Goal: Task Accomplishment & Management: Use online tool/utility

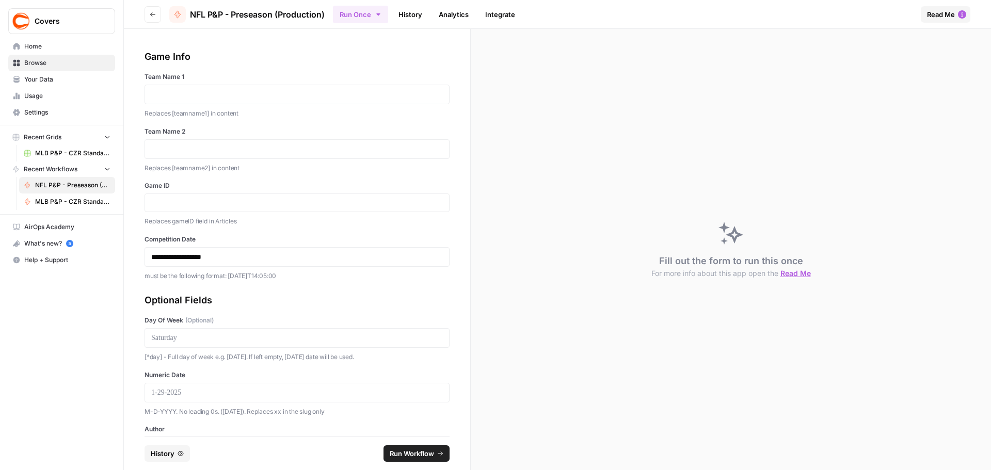
click at [380, 19] on button "Run Once" at bounding box center [360, 15] width 55 height 18
click at [384, 64] on span "Run in Bulk" at bounding box center [414, 69] width 99 height 10
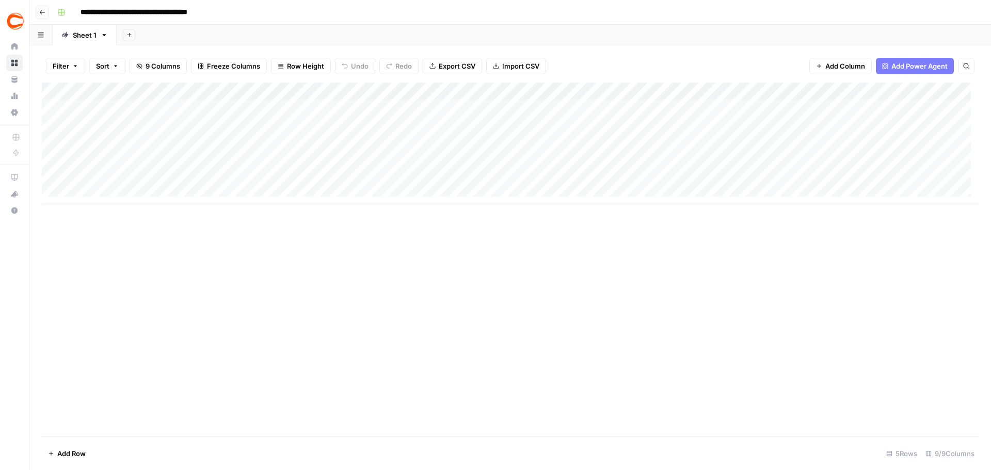
click at [127, 107] on div "Add Column" at bounding box center [510, 144] width 937 height 122
click at [111, 191] on div "Add Column" at bounding box center [510, 144] width 937 height 122
click at [107, 211] on div "Add Column" at bounding box center [510, 152] width 937 height 139
click at [107, 225] on div "Add Column" at bounding box center [510, 161] width 937 height 157
click at [105, 243] on div "Add Column" at bounding box center [510, 170] width 937 height 174
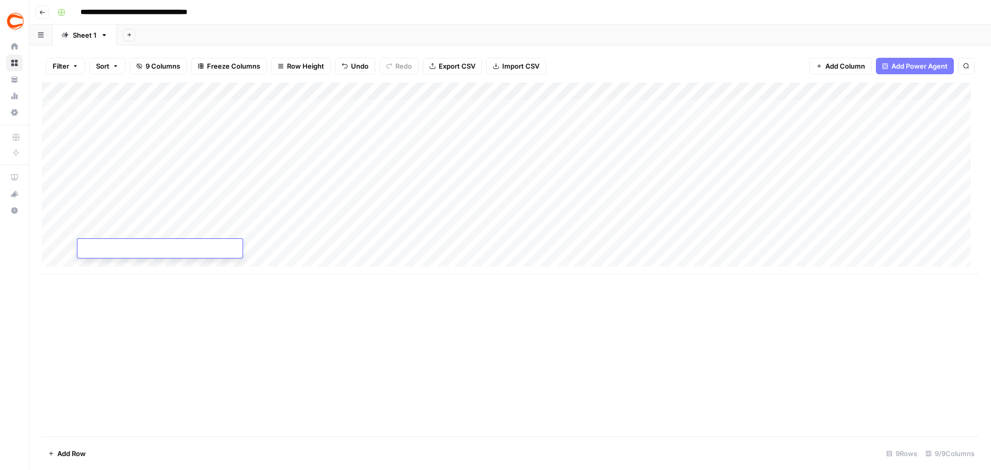
click at [105, 260] on div "Add Column" at bounding box center [510, 179] width 937 height 192
click at [110, 276] on div "Add Column" at bounding box center [510, 188] width 937 height 210
click at [110, 276] on textarea at bounding box center [159, 276] width 165 height 14
click at [109, 291] on div "Add Column" at bounding box center [510, 196] width 937 height 227
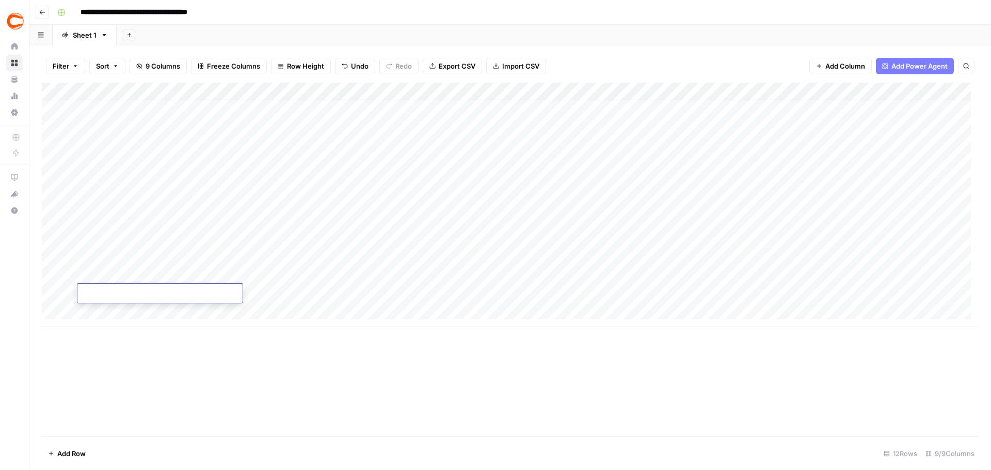
click at [107, 311] on div "Add Column" at bounding box center [510, 205] width 937 height 245
click at [107, 319] on div "Add Column" at bounding box center [510, 214] width 937 height 262
click at [107, 324] on div "Add Column" at bounding box center [510, 214] width 937 height 262
click at [107, 346] on div "Add Column" at bounding box center [510, 223] width 937 height 280
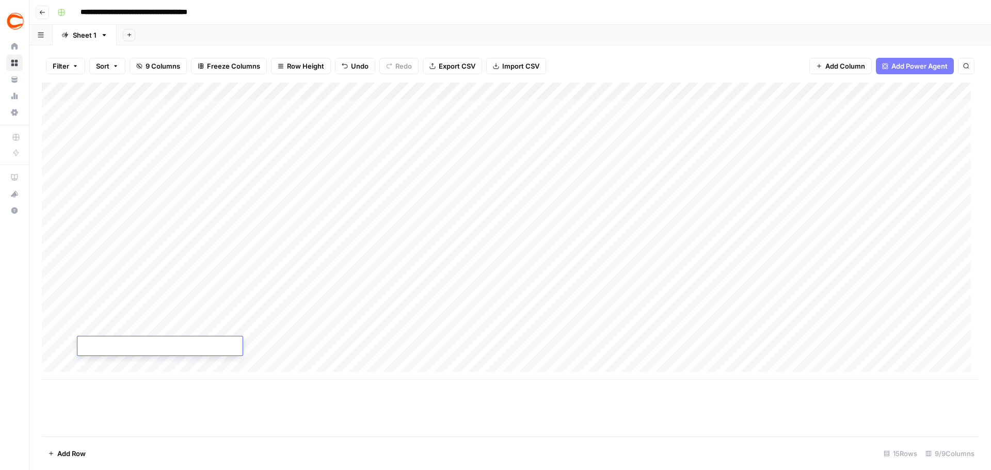
click at [103, 113] on div "Add Column" at bounding box center [510, 231] width 937 height 297
click at [925, 108] on div "Add Column" at bounding box center [510, 231] width 937 height 297
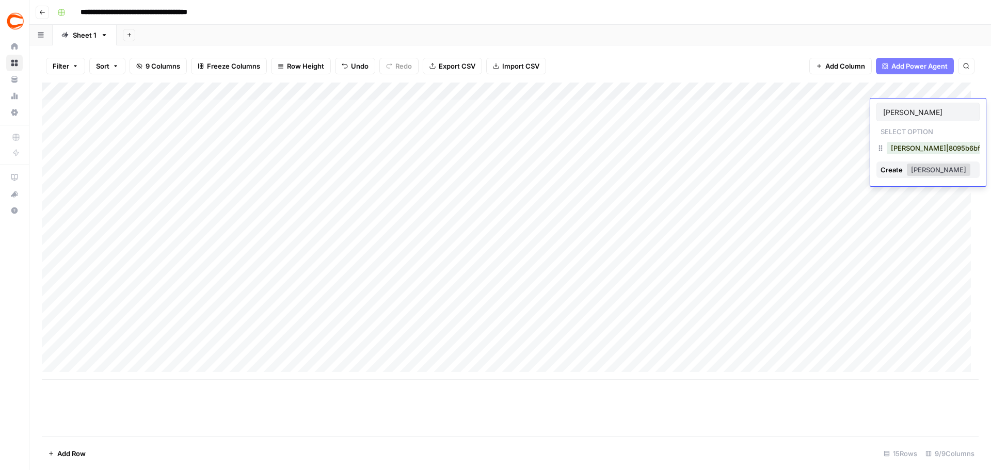
type input "[PERSON_NAME]"
click at [904, 150] on button "[PERSON_NAME]|8095b6bf-0fff-41b1-802a-2bbcaaafd23a" at bounding box center [985, 148] width 197 height 12
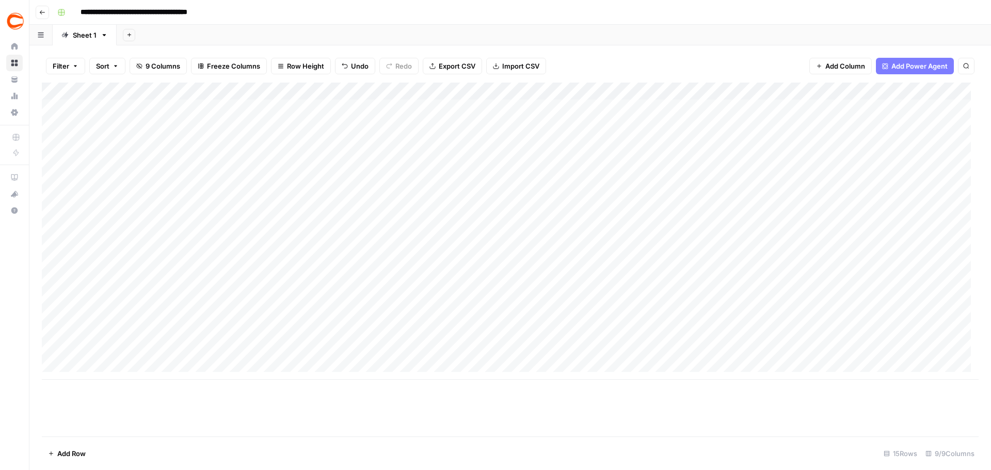
click at [923, 130] on div "Add Column" at bounding box center [510, 231] width 937 height 297
type input "[PERSON_NAME]"
click at [895, 165] on button "[PERSON_NAME]|4662a546-6738-4ea3-9b54-14482fc0b1e6" at bounding box center [990, 165] width 207 height 12
click at [938, 142] on div "Add Column" at bounding box center [510, 231] width 937 height 297
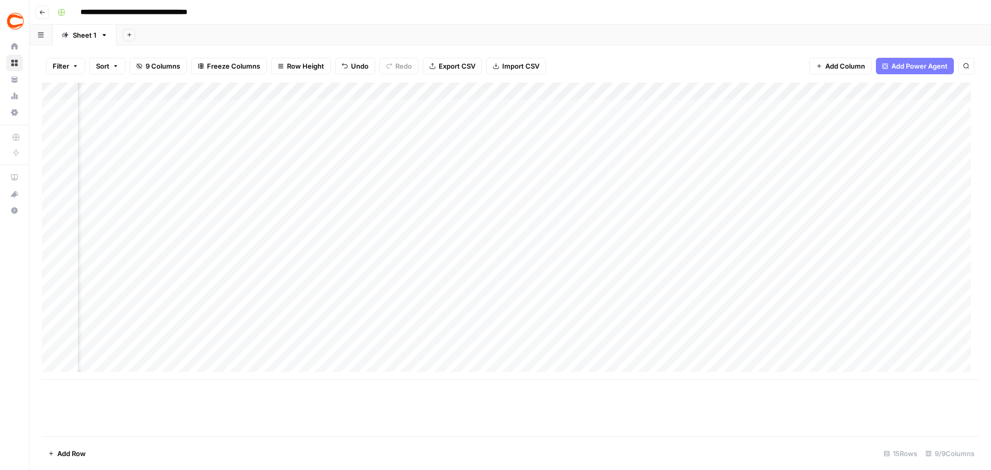
click at [810, 139] on div "Add Column" at bounding box center [510, 231] width 937 height 297
type input "[PERSON_NAME]"
click at [829, 188] on button "[PERSON_NAME]|dc33067e-8bdb-4375-95c6-a7cfa37939f4" at bounding box center [902, 183] width 204 height 12
click at [822, 171] on div "Add Column" at bounding box center [510, 231] width 937 height 297
click at [822, 166] on div "Add Column" at bounding box center [510, 231] width 937 height 297
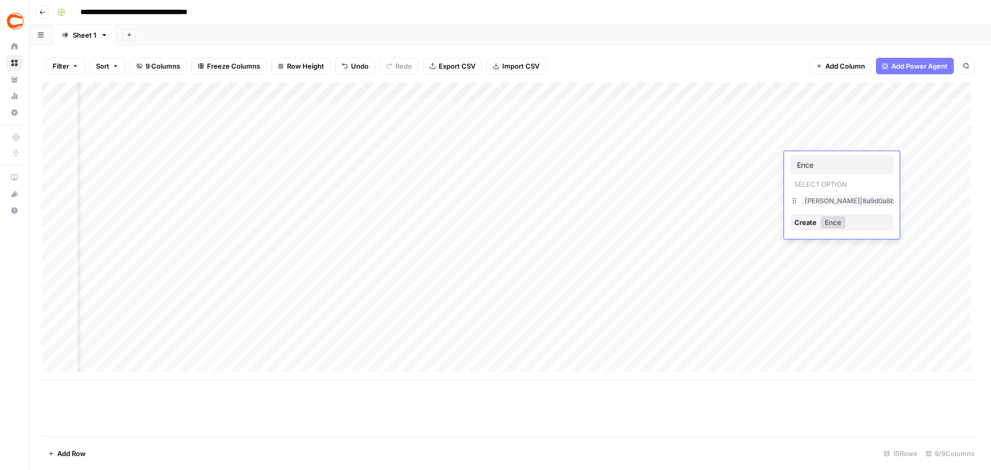
click at [823, 194] on div "[PERSON_NAME]|8a9d0a8b-94db-4176-b299-c8ac2ccc85f5" at bounding box center [903, 201] width 211 height 14
type input "Ence"
click at [823, 196] on button "[PERSON_NAME]|8a9d0a8b-94db-4176-b299-c8ac2ccc85f5" at bounding box center [903, 201] width 206 height 12
click at [828, 178] on div "Add Column" at bounding box center [510, 231] width 937 height 297
type input "[PERSON_NAME]"
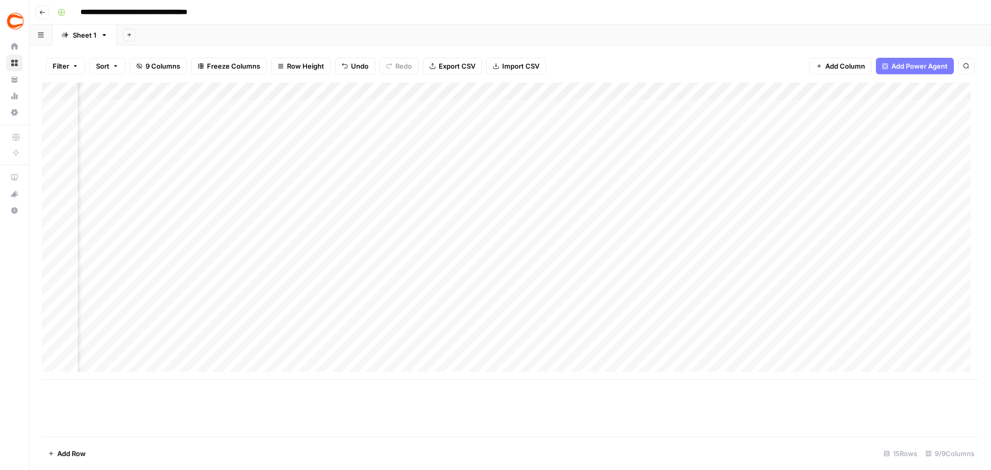
click at [816, 178] on div "Add Column" at bounding box center [510, 231] width 937 height 297
type input "Gilber"
click at [817, 214] on button "[PERSON_NAME]|1064357c-da40-4271-84c5-a2d19f553437" at bounding box center [902, 218] width 204 height 12
click at [815, 195] on div "Add Column" at bounding box center [510, 231] width 937 height 297
type input "Jerem"
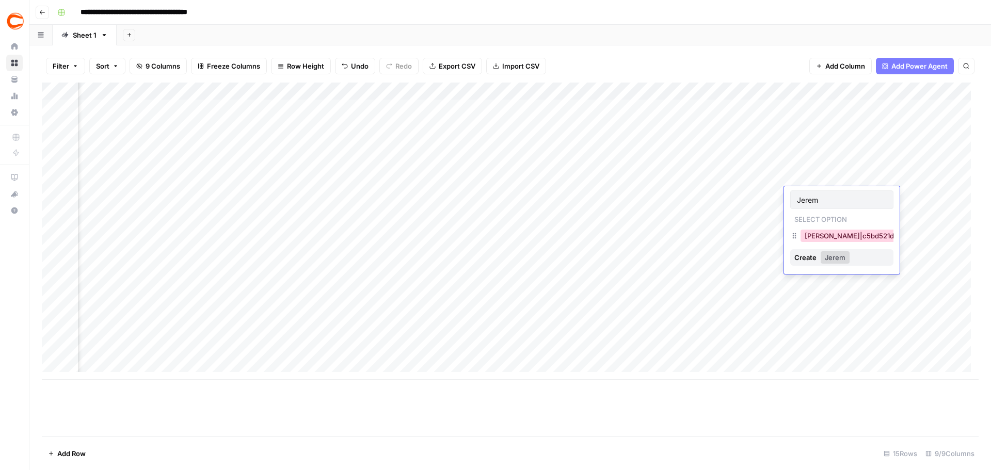
click at [819, 236] on button "[PERSON_NAME]|c5bd521d-495c-4c91-b7e1-78737e2d0d89" at bounding box center [902, 236] width 204 height 12
click at [813, 213] on div "Add Column" at bounding box center [510, 231] width 937 height 297
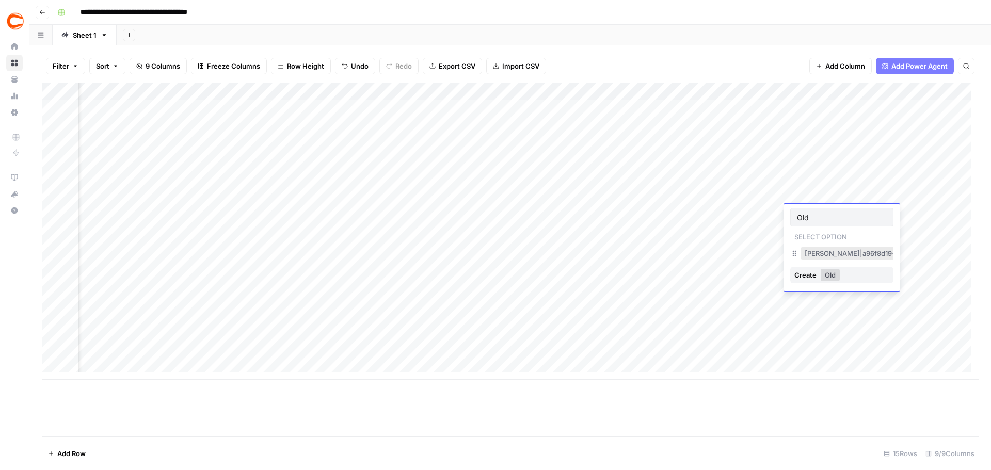
type input "Old"
click at [812, 249] on button "[PERSON_NAME]|a96f8d19-c530-4f5d-9242-32a8adb6cc99" at bounding box center [902, 253] width 205 height 12
click at [816, 232] on div "Add Column" at bounding box center [510, 231] width 937 height 297
type input "Ed sci"
click at [828, 267] on button "[PERSON_NAME]|687eed54-692e-4d39-a838-45e92204d857" at bounding box center [905, 271] width 211 height 12
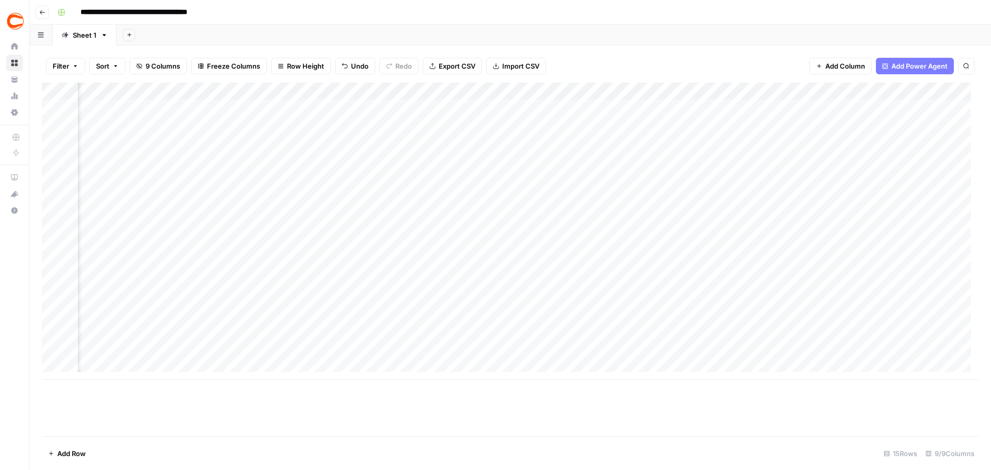
click at [825, 254] on div "Add Column" at bounding box center [510, 231] width 937 height 297
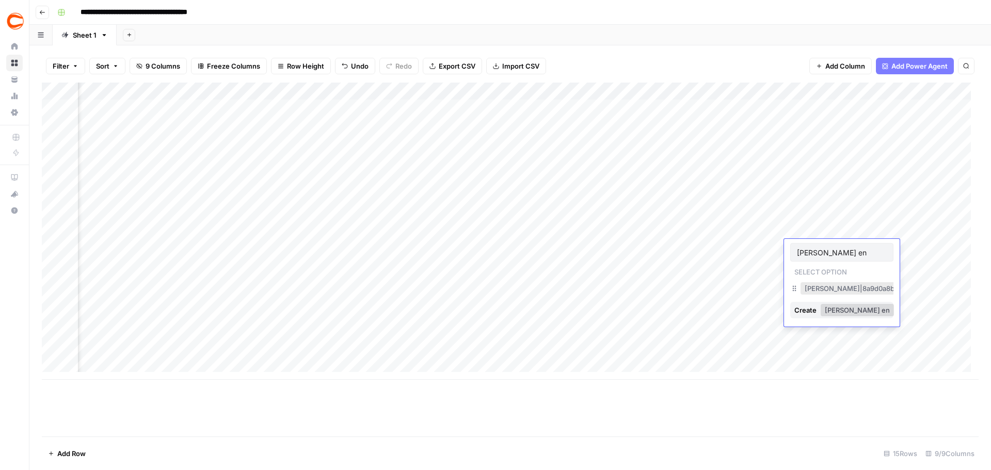
type input "[PERSON_NAME] en"
click at [819, 283] on button "[PERSON_NAME]|8a9d0a8b-94db-4176-b299-c8ac2ccc85f5" at bounding box center [903, 288] width 206 height 12
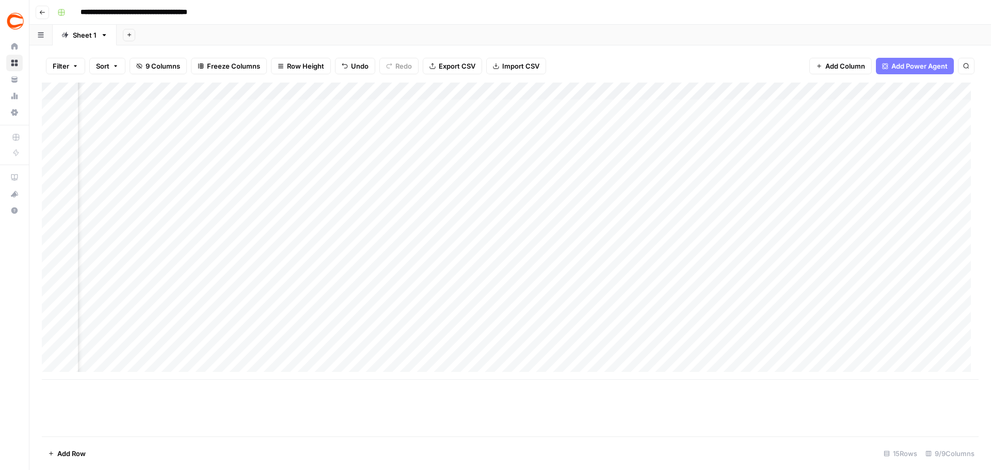
click at [820, 274] on div "Add Column" at bounding box center [510, 231] width 937 height 297
click at [823, 299] on div "[PERSON_NAME]|4662a546-6738-4ea3-9b54-14482fc0b1e6" at bounding box center [904, 306] width 212 height 14
type input "[PERSON_NAME]"
click at [825, 305] on button "[PERSON_NAME]|4662a546-6738-4ea3-9b54-14482fc0b1e6" at bounding box center [903, 306] width 207 height 12
click at [821, 288] on div "Add Column" at bounding box center [510, 231] width 937 height 297
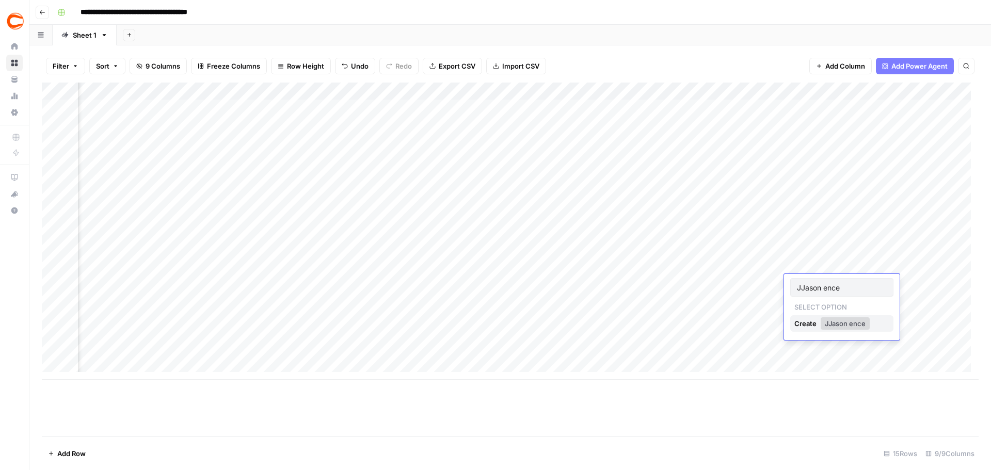
click at [834, 293] on div "JJason ence" at bounding box center [841, 287] width 103 height 19
click at [834, 286] on input "JJason ence" at bounding box center [842, 287] width 90 height 9
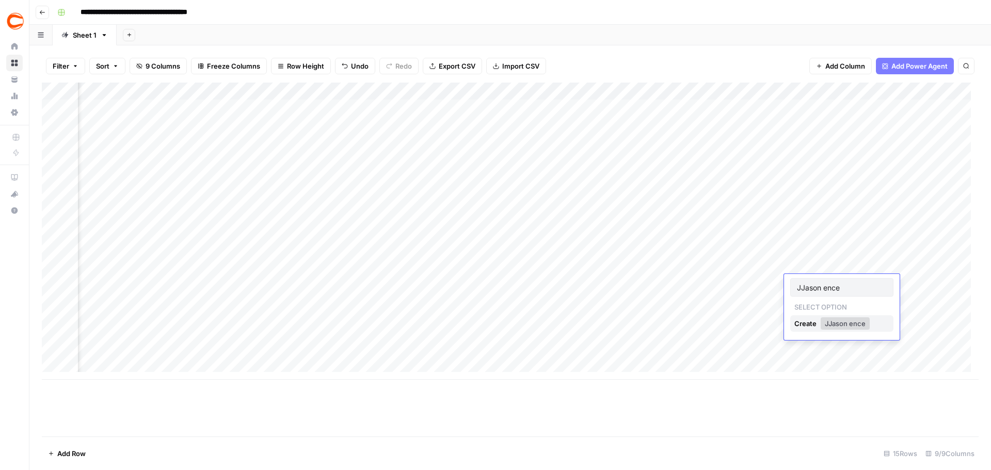
click at [834, 286] on input "JJason ence" at bounding box center [842, 287] width 90 height 9
type input "ence"
click at [825, 329] on button "[PERSON_NAME]|8a9d0a8b-94db-4176-b299-c8ac2ccc85f5" at bounding box center [903, 323] width 206 height 12
click at [819, 305] on div "Add Column" at bounding box center [510, 231] width 937 height 297
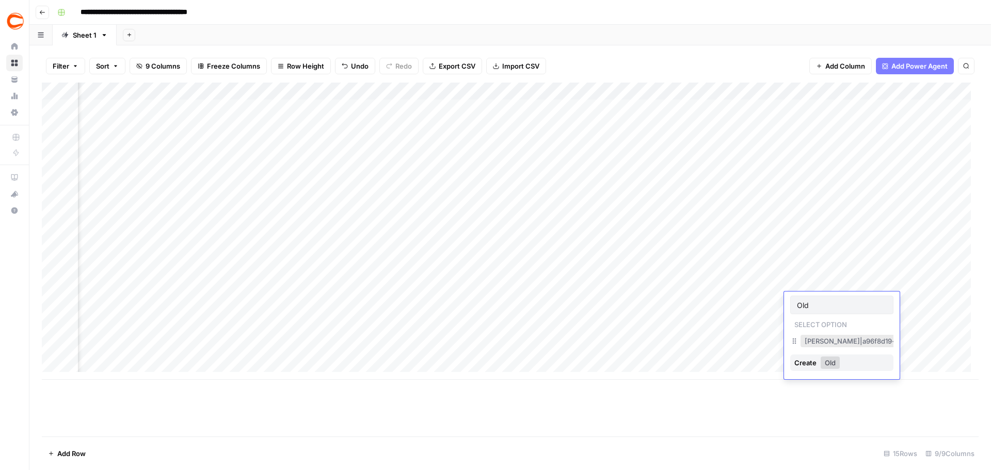
type input "Old"
click at [820, 340] on button "[PERSON_NAME]|a96f8d19-c530-4f5d-9242-32a8adb6cc99" at bounding box center [902, 341] width 205 height 12
click at [819, 322] on div "Add Column" at bounding box center [510, 231] width 937 height 297
type input "zak"
click at [818, 355] on button "[PERSON_NAME]|8631e26d-d991-4863-a178-98906e1f5cec" at bounding box center [901, 359] width 202 height 12
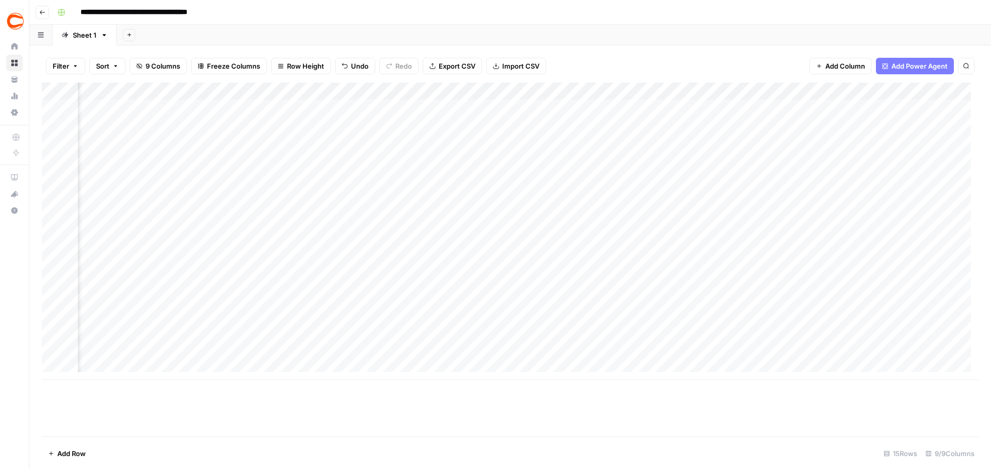
click at [816, 342] on div "Add Column" at bounding box center [510, 231] width 937 height 297
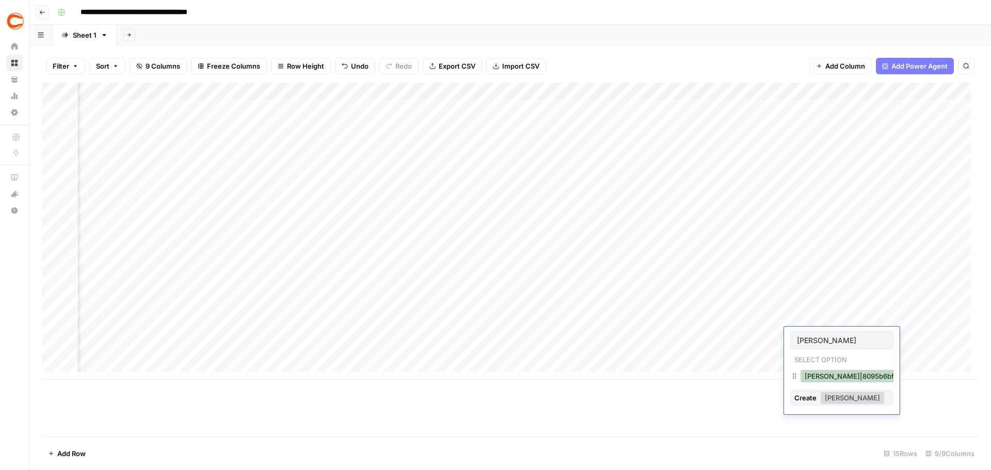
type input "[PERSON_NAME]"
click at [820, 370] on button "[PERSON_NAME]|8095b6bf-0fff-41b1-802a-2bbcaaafd23a" at bounding box center [898, 376] width 197 height 12
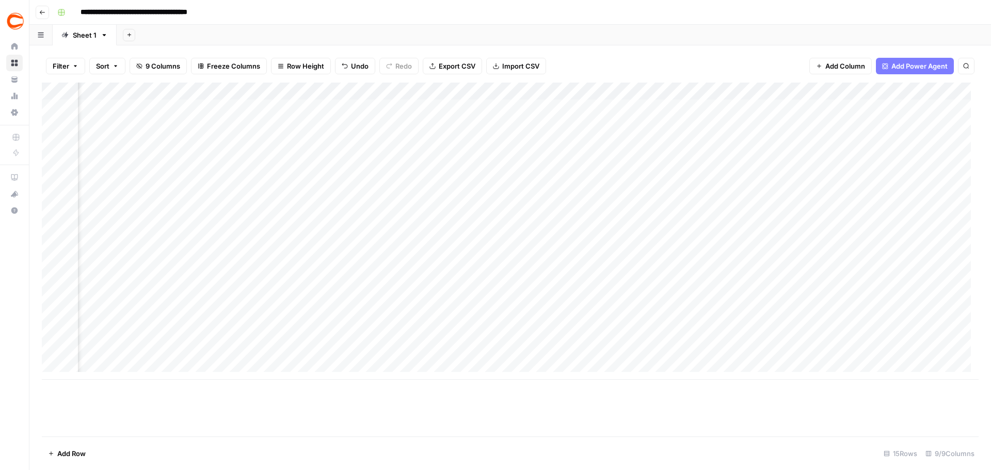
click at [904, 108] on div "Add Column" at bounding box center [510, 231] width 937 height 297
drag, startPoint x: 970, startPoint y: 116, endPoint x: 860, endPoint y: 328, distance: 239.2
click at [860, 328] on div "Add Column" at bounding box center [510, 231] width 937 height 297
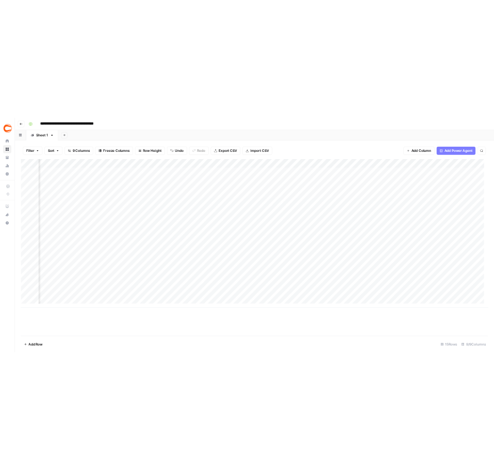
scroll to position [0, 345]
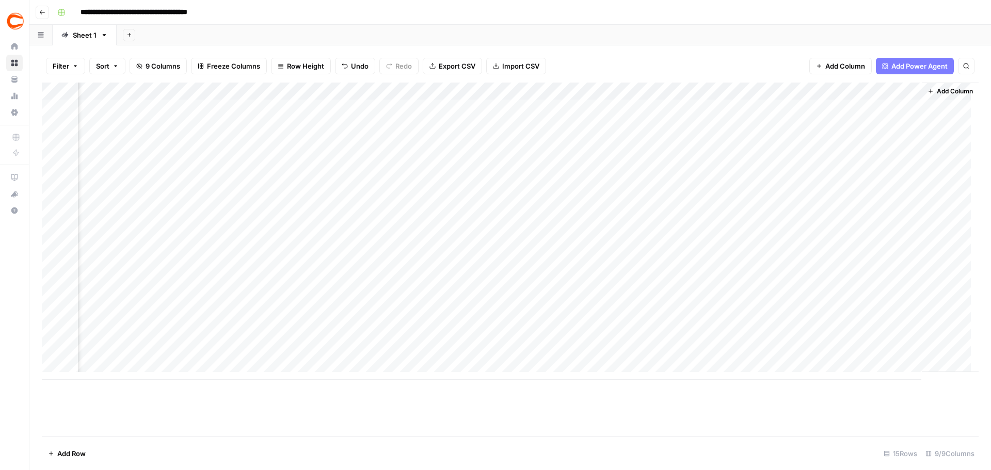
click at [901, 91] on div "Add Column" at bounding box center [510, 231] width 937 height 297
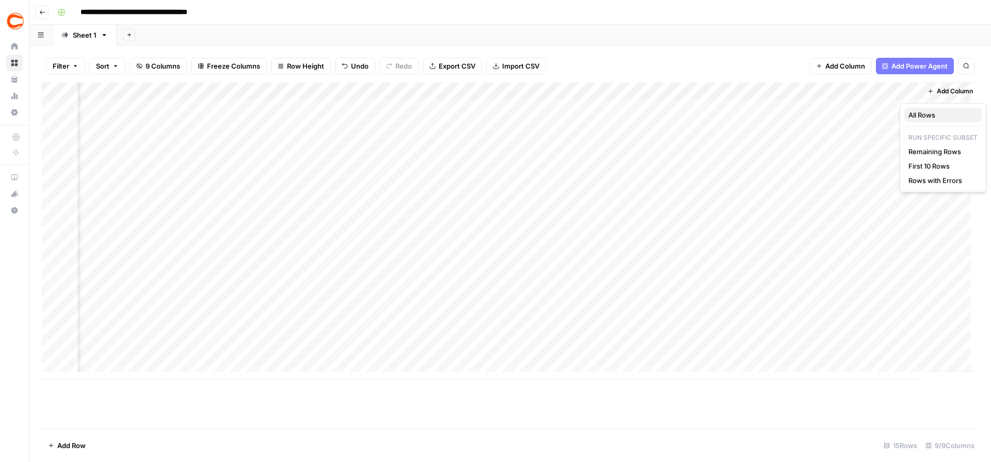
click at [918, 117] on span "All Rows" at bounding box center [940, 115] width 65 height 10
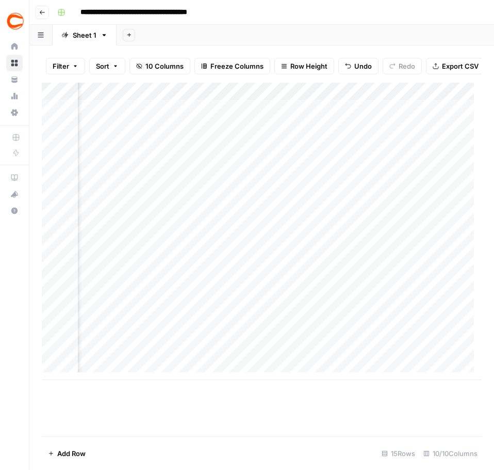
scroll to position [0, 902]
click at [389, 116] on div "Add Column" at bounding box center [262, 231] width 440 height 297
click at [427, 116] on div "Add Column" at bounding box center [262, 231] width 440 height 297
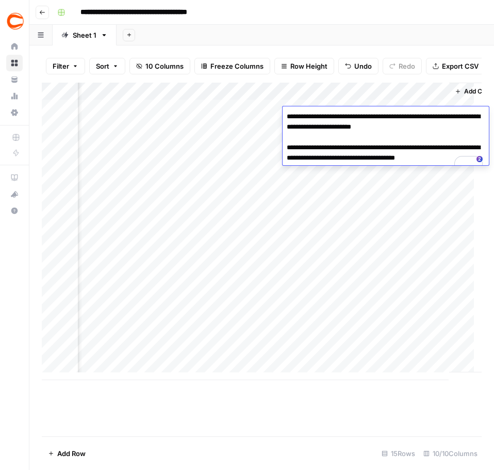
drag, startPoint x: 447, startPoint y: 127, endPoint x: 426, endPoint y: 129, distance: 21.2
click at [426, 129] on textarea "**********" at bounding box center [386, 142] width 206 height 66
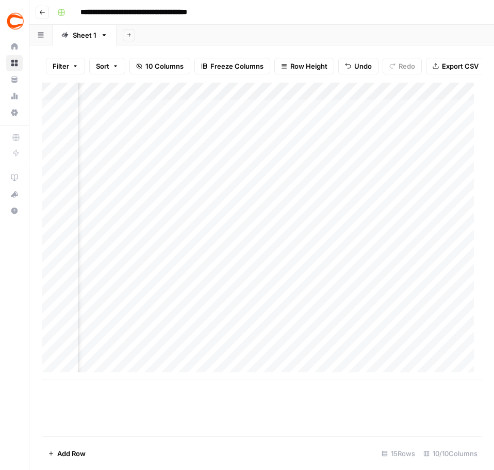
scroll to position [0, 826]
click at [452, 129] on div "Add Column" at bounding box center [262, 231] width 440 height 297
click at [453, 152] on div "Add Column" at bounding box center [262, 231] width 440 height 297
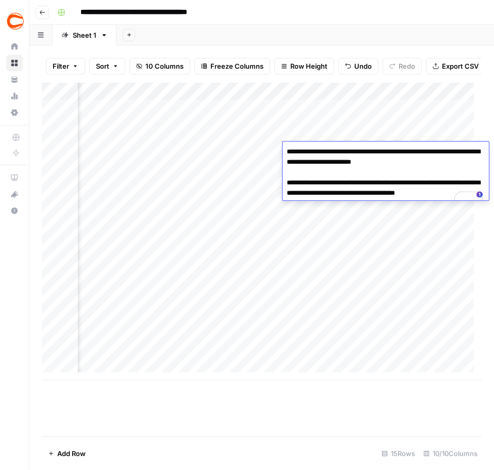
drag, startPoint x: 446, startPoint y: 160, endPoint x: 425, endPoint y: 163, distance: 20.8
click at [425, 163] on textarea "**********" at bounding box center [386, 178] width 206 height 66
click at [231, 169] on div "Add Column" at bounding box center [262, 231] width 440 height 297
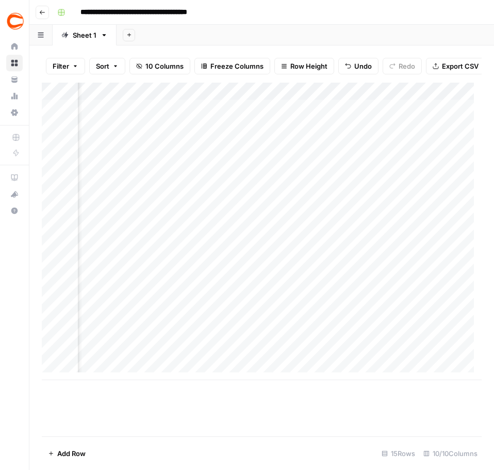
click at [451, 170] on div "Add Column" at bounding box center [262, 231] width 440 height 297
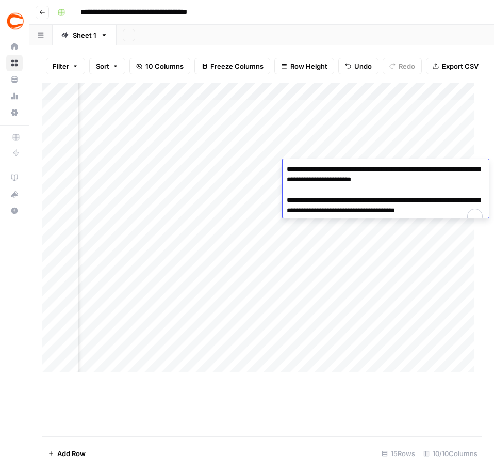
click at [449, 184] on textarea "**********" at bounding box center [386, 195] width 206 height 66
drag, startPoint x: 444, startPoint y: 180, endPoint x: 425, endPoint y: 180, distance: 19.1
click at [425, 180] on textarea "**********" at bounding box center [386, 195] width 206 height 66
click at [456, 130] on div "Add Column" at bounding box center [262, 231] width 440 height 297
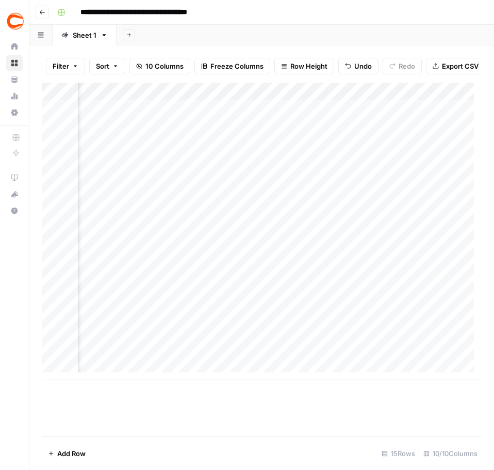
click at [456, 130] on div "Add Column" at bounding box center [262, 231] width 440 height 297
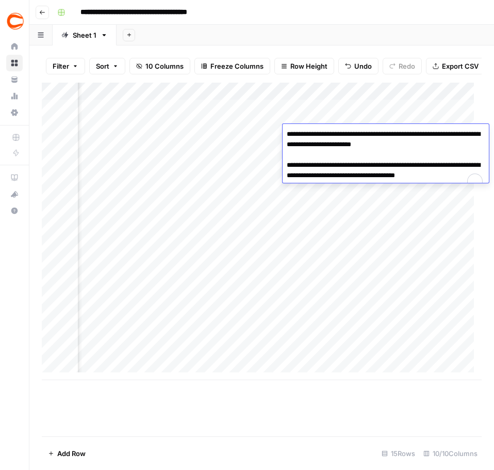
click at [446, 142] on textarea "**********" at bounding box center [386, 160] width 206 height 66
drag, startPoint x: 439, startPoint y: 145, endPoint x: 430, endPoint y: 147, distance: 9.0
click at [430, 147] on textarea "**********" at bounding box center [386, 160] width 206 height 66
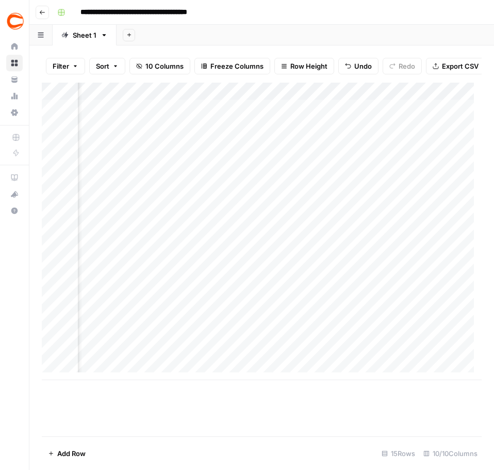
scroll to position [0, 698]
click at [431, 290] on div "Add Column" at bounding box center [262, 231] width 440 height 297
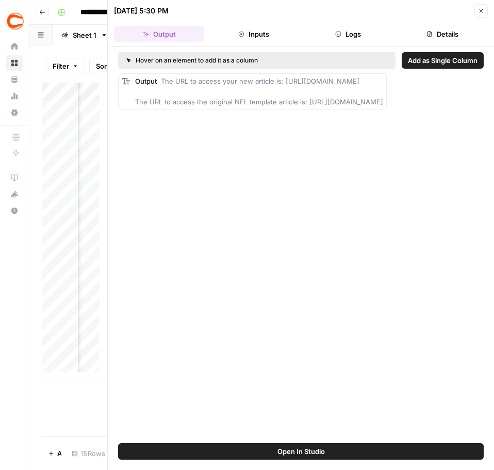
click at [383, 91] on div "Output The URL to access your new article is: [URL][DOMAIN_NAME] The URL to acc…" at bounding box center [259, 91] width 248 height 31
drag, startPoint x: 231, startPoint y: 94, endPoint x: 472, endPoint y: 89, distance: 240.6
click at [383, 89] on div "Output The URL to access your new article is: [URL][DOMAIN_NAME] The URL to acc…" at bounding box center [259, 91] width 248 height 31
click at [383, 92] on div "Output The URL to access your new article is: [URL][DOMAIN_NAME] The URL to acc…" at bounding box center [259, 91] width 248 height 31
click at [483, 14] on button "Close" at bounding box center [481, 10] width 13 height 13
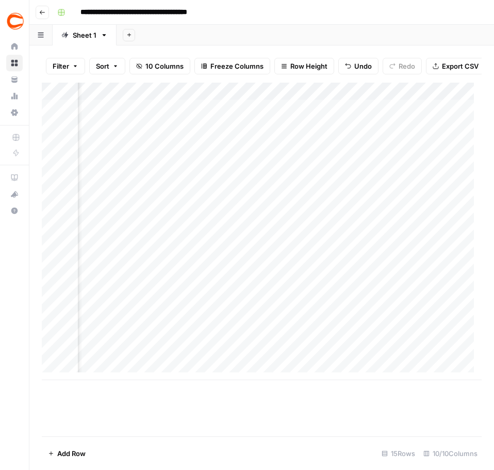
click at [448, 287] on div "Add Column" at bounding box center [262, 231] width 440 height 297
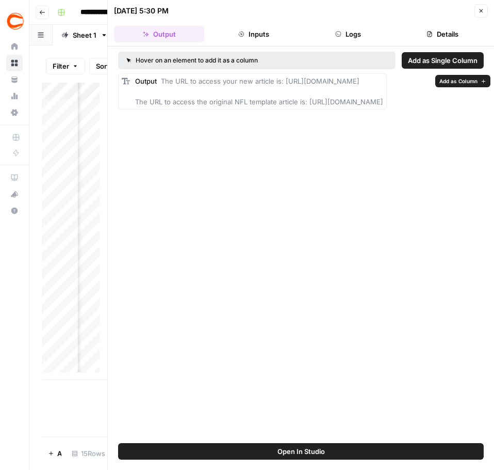
click at [383, 92] on div "Output The URL to access your new article is: [URL][DOMAIN_NAME] The URL to acc…" at bounding box center [259, 91] width 248 height 31
click at [134, 90] on div "Output The URL to access your new article is: [URL][DOMAIN_NAME] The URL to acc…" at bounding box center [252, 91] width 269 height 36
drag, startPoint x: 146, startPoint y: 92, endPoint x: 434, endPoint y: 82, distance: 288.2
click at [383, 82] on div "Output The URL to access your new article is: [URL][DOMAIN_NAME] The URL to acc…" at bounding box center [259, 91] width 248 height 31
copy span "43199"
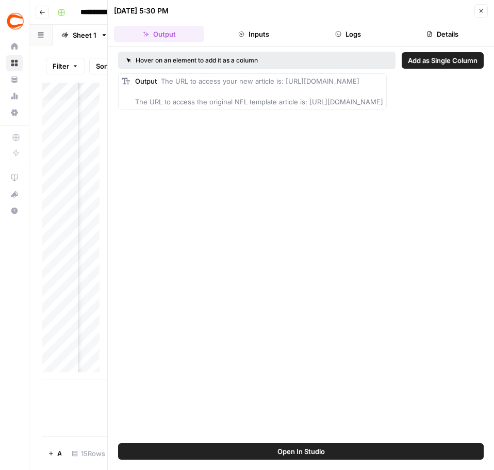
click at [474, 14] on div "[DATE] 5:30 PM Close" at bounding box center [301, 10] width 374 height 13
click at [480, 13] on icon "button" at bounding box center [481, 11] width 6 height 6
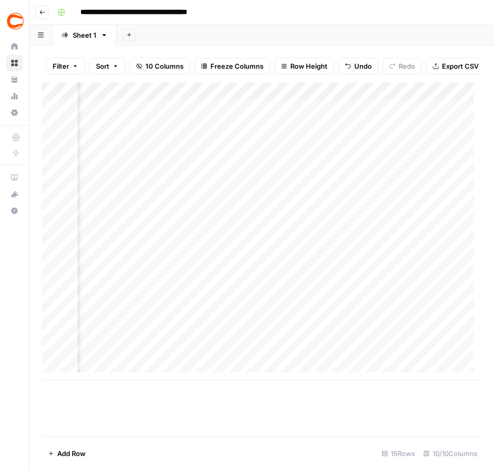
scroll to position [0, 875]
click at [425, 290] on div "Add Column" at bounding box center [262, 231] width 440 height 297
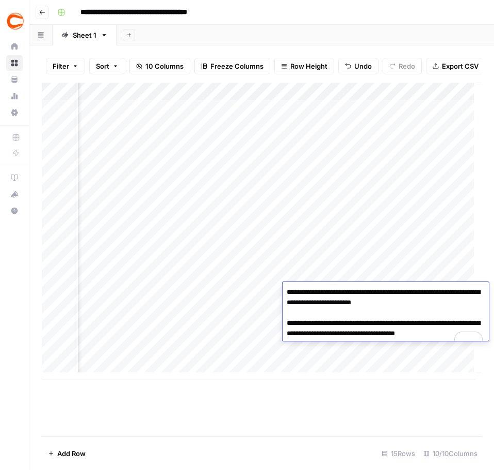
drag, startPoint x: 452, startPoint y: 302, endPoint x: 426, endPoint y: 303, distance: 25.8
click at [426, 303] on textarea "**********" at bounding box center [386, 318] width 206 height 66
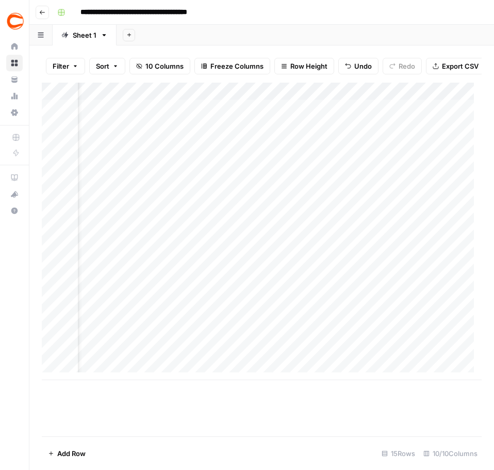
scroll to position [0, 31]
click at [216, 257] on div "Add Column" at bounding box center [262, 231] width 440 height 297
click at [427, 252] on div "Add Column" at bounding box center [262, 231] width 440 height 297
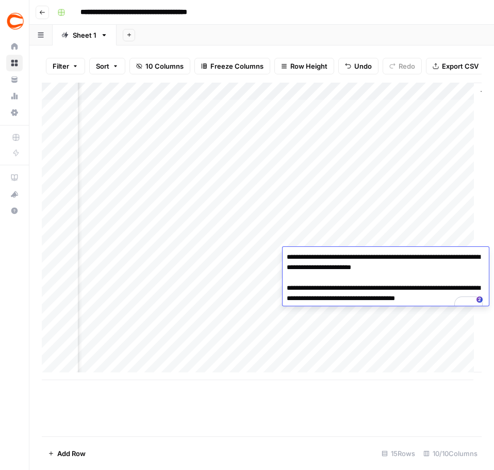
drag, startPoint x: 442, startPoint y: 268, endPoint x: 426, endPoint y: 268, distance: 16.0
click at [426, 268] on textarea "**********" at bounding box center [386, 283] width 206 height 66
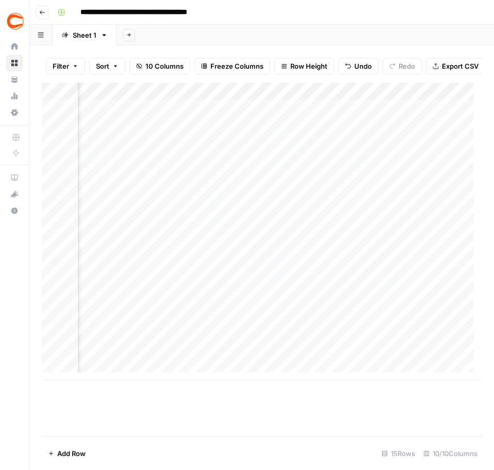
scroll to position [0, 844]
click at [435, 189] on div "Add Column" at bounding box center [262, 231] width 440 height 297
click at [445, 185] on div "Add Column" at bounding box center [262, 231] width 440 height 297
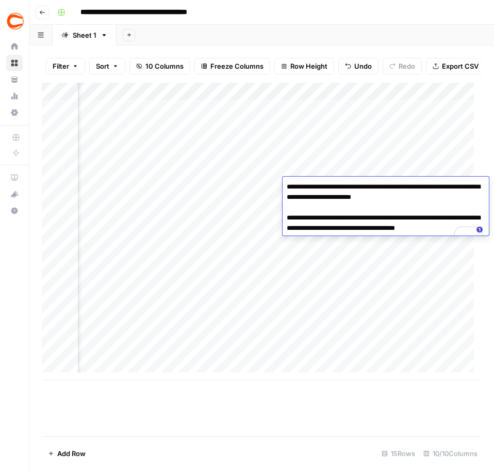
drag, startPoint x: 453, startPoint y: 197, endPoint x: 425, endPoint y: 197, distance: 27.4
click at [425, 197] on textarea "**********" at bounding box center [386, 213] width 206 height 66
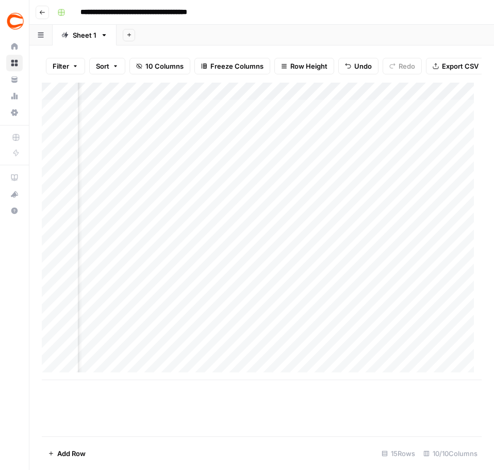
scroll to position [0, 27]
click at [220, 218] on div "Add Column" at bounding box center [262, 231] width 440 height 297
click at [418, 218] on div "Add Column" at bounding box center [262, 231] width 440 height 297
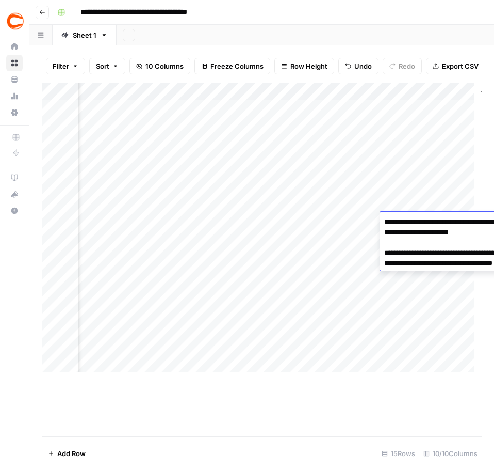
click at [418, 218] on textarea "**********" at bounding box center [483, 248] width 206 height 66
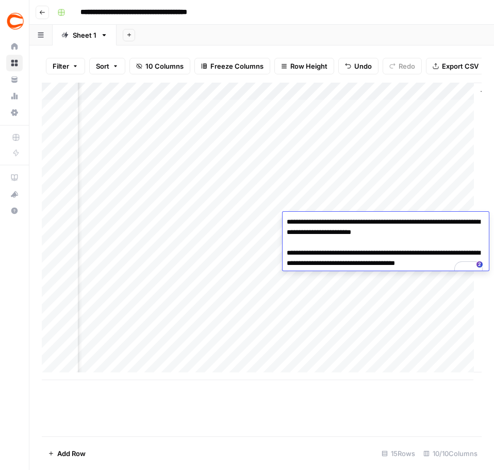
drag, startPoint x: 442, startPoint y: 230, endPoint x: 426, endPoint y: 231, distance: 16.5
click at [426, 231] on textarea "**********" at bounding box center [386, 248] width 206 height 66
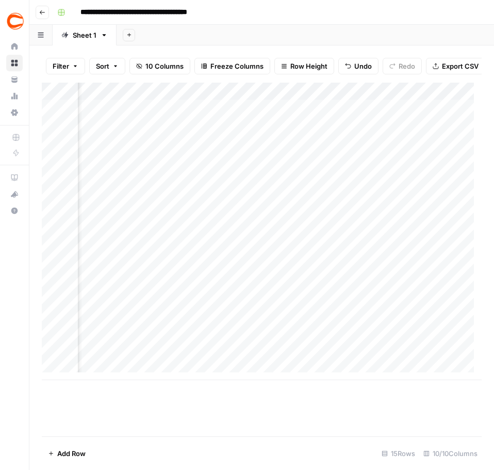
scroll to position [0, 826]
click at [465, 310] on div "Add Column" at bounding box center [262, 231] width 440 height 297
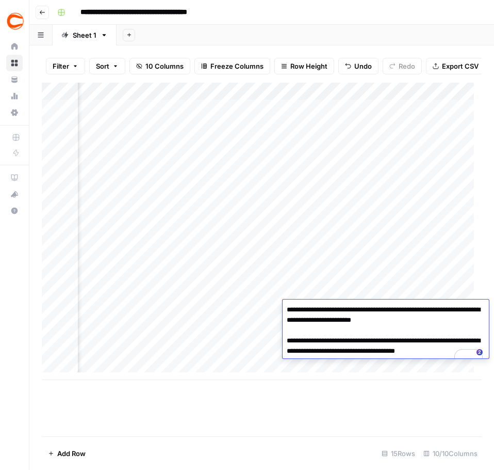
drag, startPoint x: 442, startPoint y: 317, endPoint x: 425, endPoint y: 318, distance: 16.5
click at [425, 318] on textarea "**********" at bounding box center [386, 335] width 206 height 66
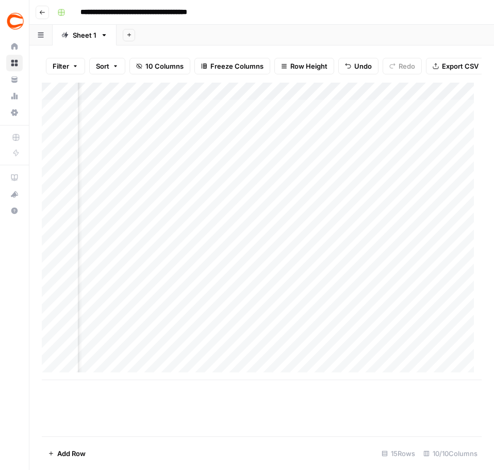
click at [125, 235] on div "Add Column" at bounding box center [262, 231] width 440 height 297
click at [452, 236] on div "Add Column" at bounding box center [262, 231] width 440 height 297
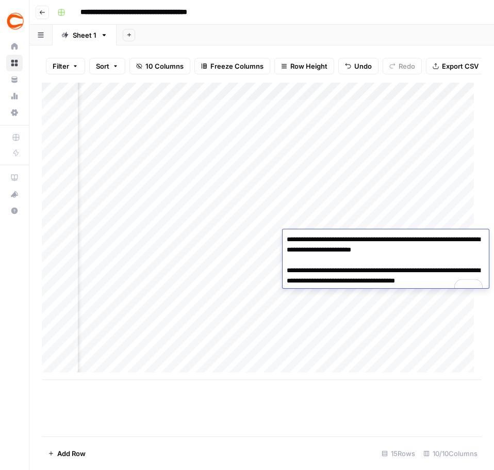
drag, startPoint x: 447, startPoint y: 251, endPoint x: 425, endPoint y: 253, distance: 22.2
click at [425, 253] on textarea "**********" at bounding box center [386, 265] width 206 height 66
click at [225, 278] on div "Add Column" at bounding box center [262, 231] width 440 height 297
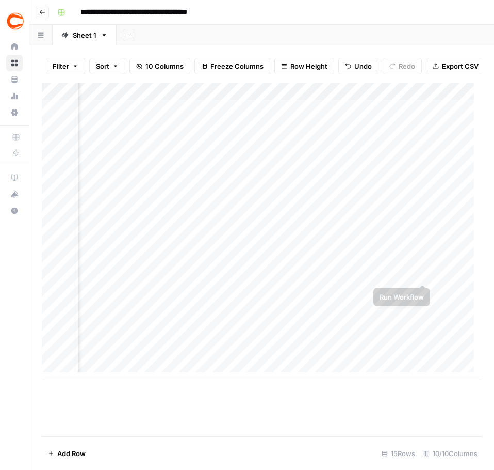
click at [452, 270] on div "Add Column" at bounding box center [262, 231] width 440 height 297
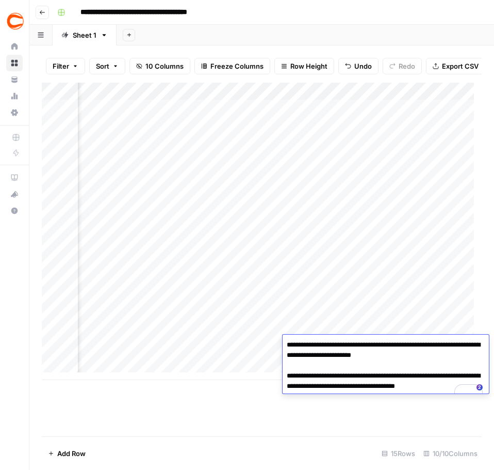
scroll to position [0, 877]
click at [344, 301] on div "Add Column" at bounding box center [262, 231] width 440 height 297
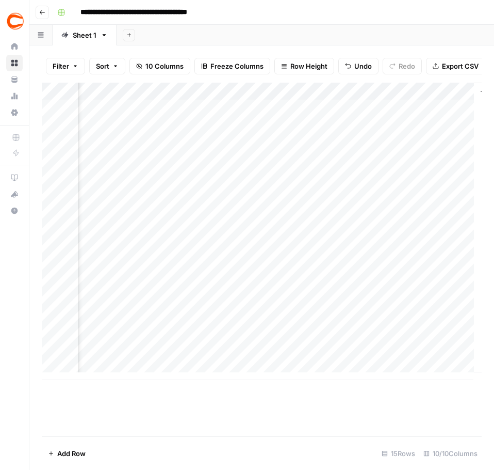
click at [443, 149] on div "Add Column" at bounding box center [262, 231] width 440 height 297
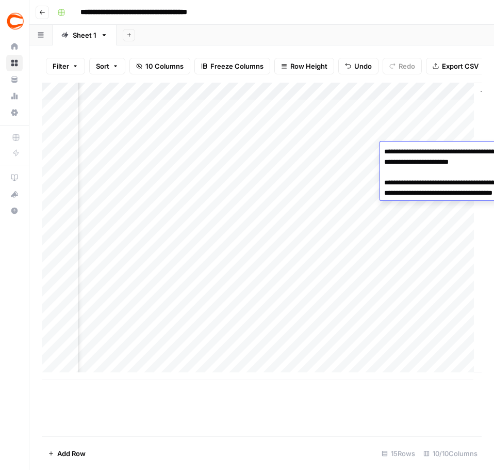
click at [443, 149] on textarea "**********" at bounding box center [483, 178] width 206 height 66
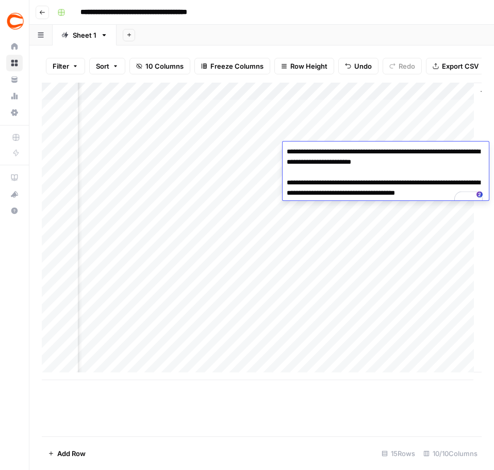
drag, startPoint x: 447, startPoint y: 164, endPoint x: 426, endPoint y: 161, distance: 21.4
click at [426, 161] on textarea "**********" at bounding box center [386, 178] width 206 height 66
click at [103, 142] on div "Add Column" at bounding box center [262, 231] width 440 height 297
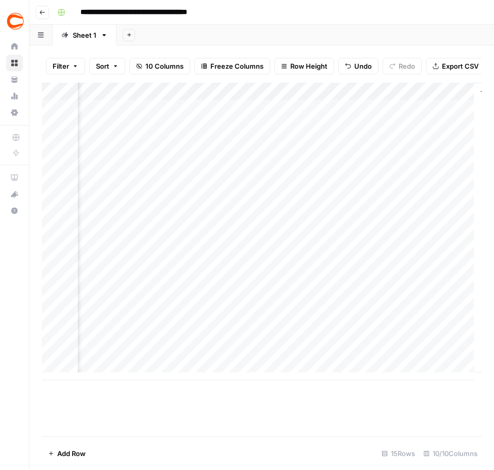
click at [420, 202] on div "Add Column" at bounding box center [262, 231] width 440 height 297
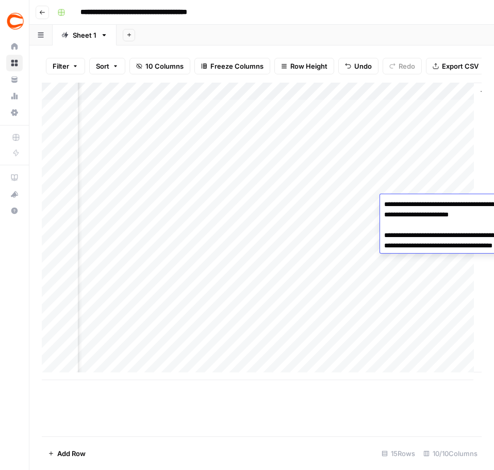
click at [420, 202] on textarea "**********" at bounding box center [483, 230] width 206 height 66
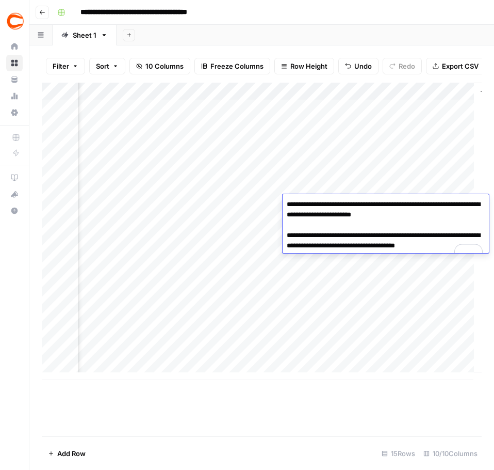
drag, startPoint x: 446, startPoint y: 215, endPoint x: 425, endPoint y: 215, distance: 20.6
click at [425, 215] on textarea "**********" at bounding box center [386, 230] width 206 height 66
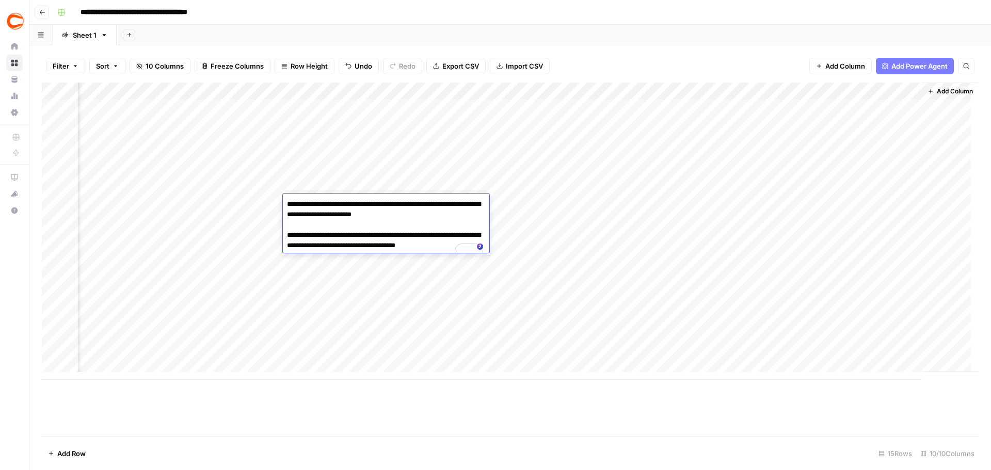
scroll to position [0, 438]
